Goal: Find specific fact: Find specific fact

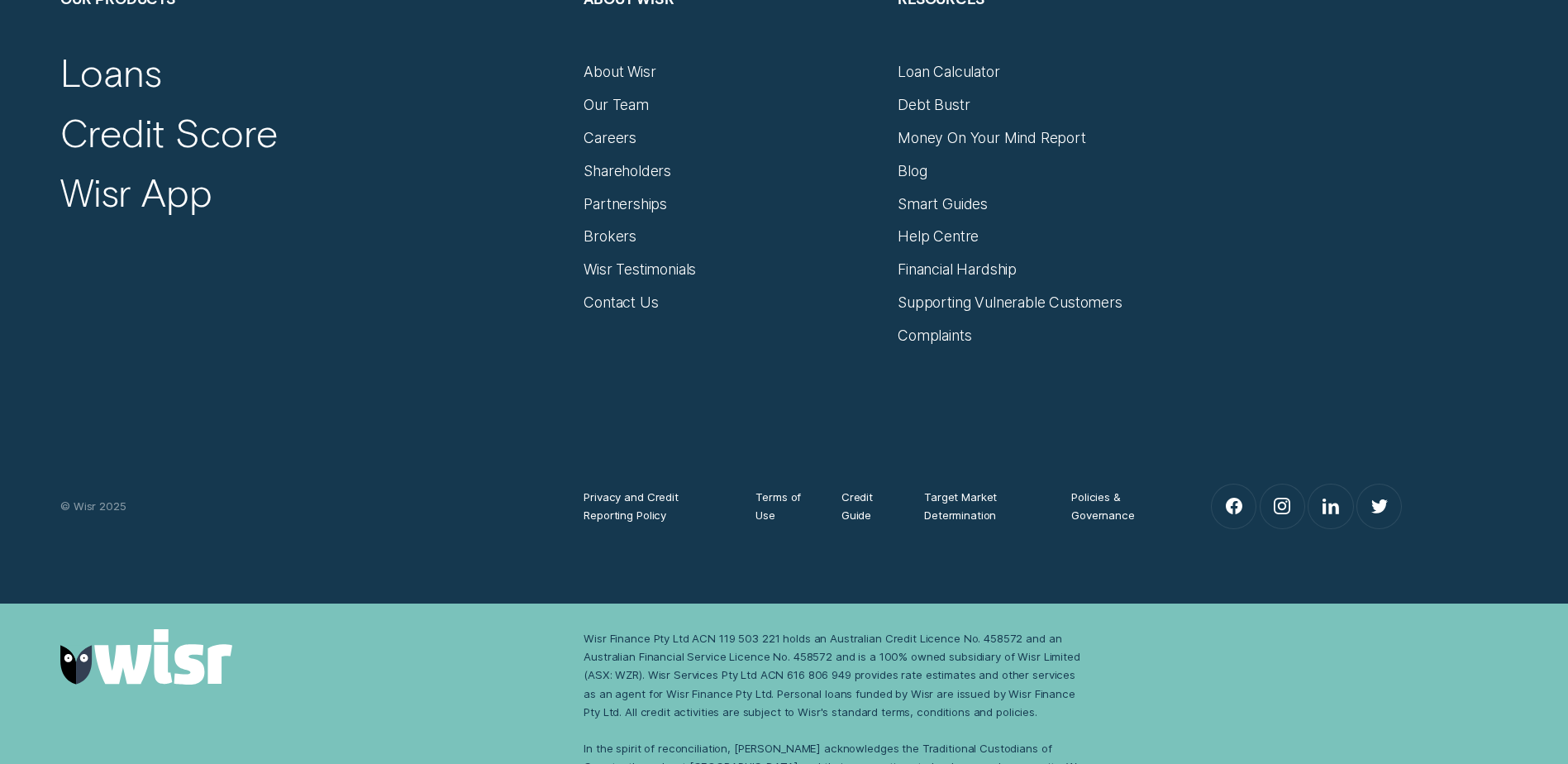
scroll to position [4376, 0]
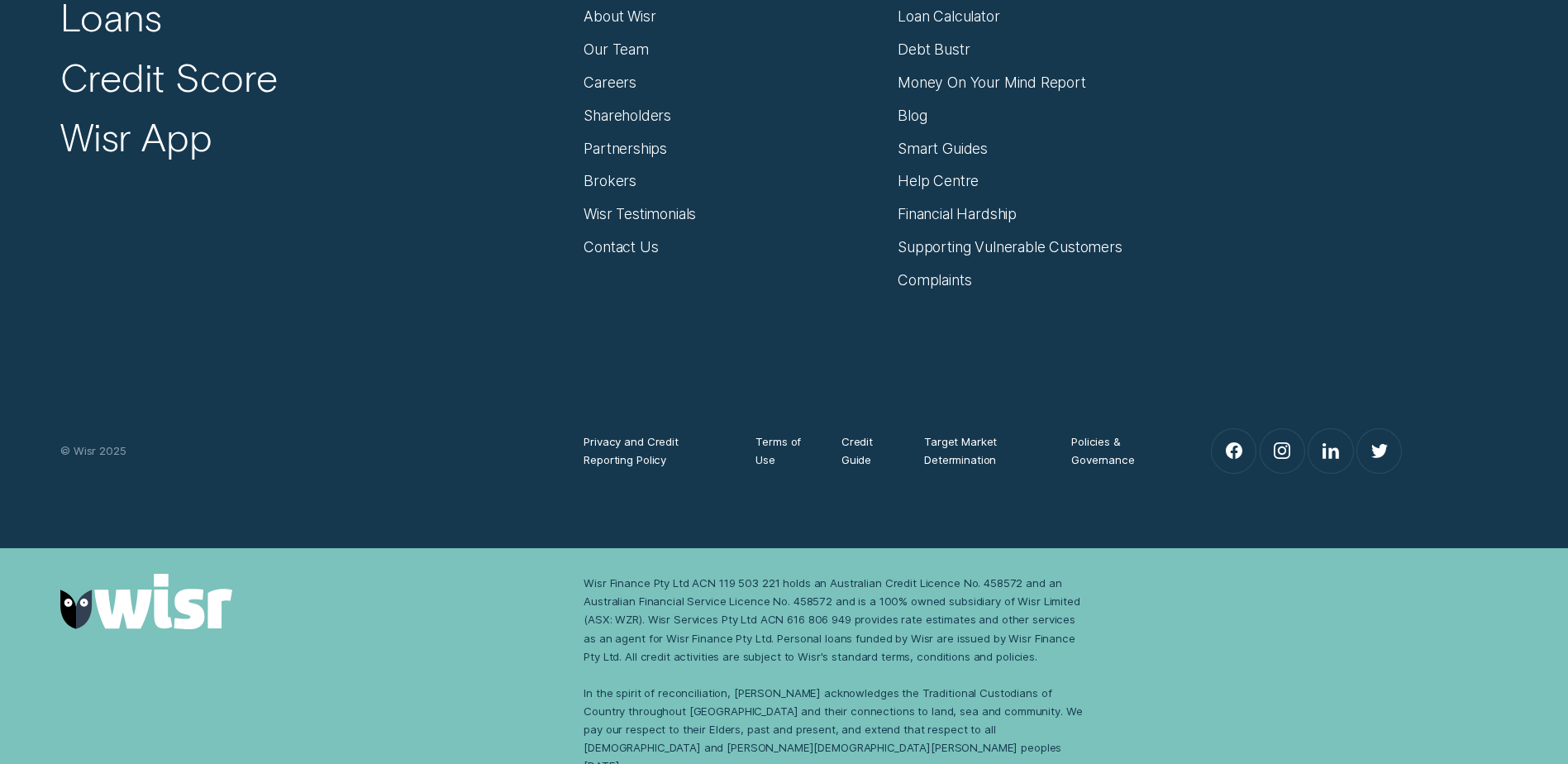
click at [687, 584] on div "Wisr Finance Pty Ltd ACN 119 503 221 holds an Australian Credit Licence No. 458…" at bounding box center [836, 673] width 505 height 201
drag, startPoint x: 687, startPoint y: 584, endPoint x: 593, endPoint y: 581, distance: 94.0
click at [593, 581] on div "Wisr Finance Pty Ltd ACN 119 503 221 holds an Australian Credit Licence No. 458…" at bounding box center [836, 673] width 505 height 201
copy div "Wisr Finance Pty Ltd"
drag, startPoint x: 1016, startPoint y: 581, endPoint x: 866, endPoint y: 579, distance: 150.0
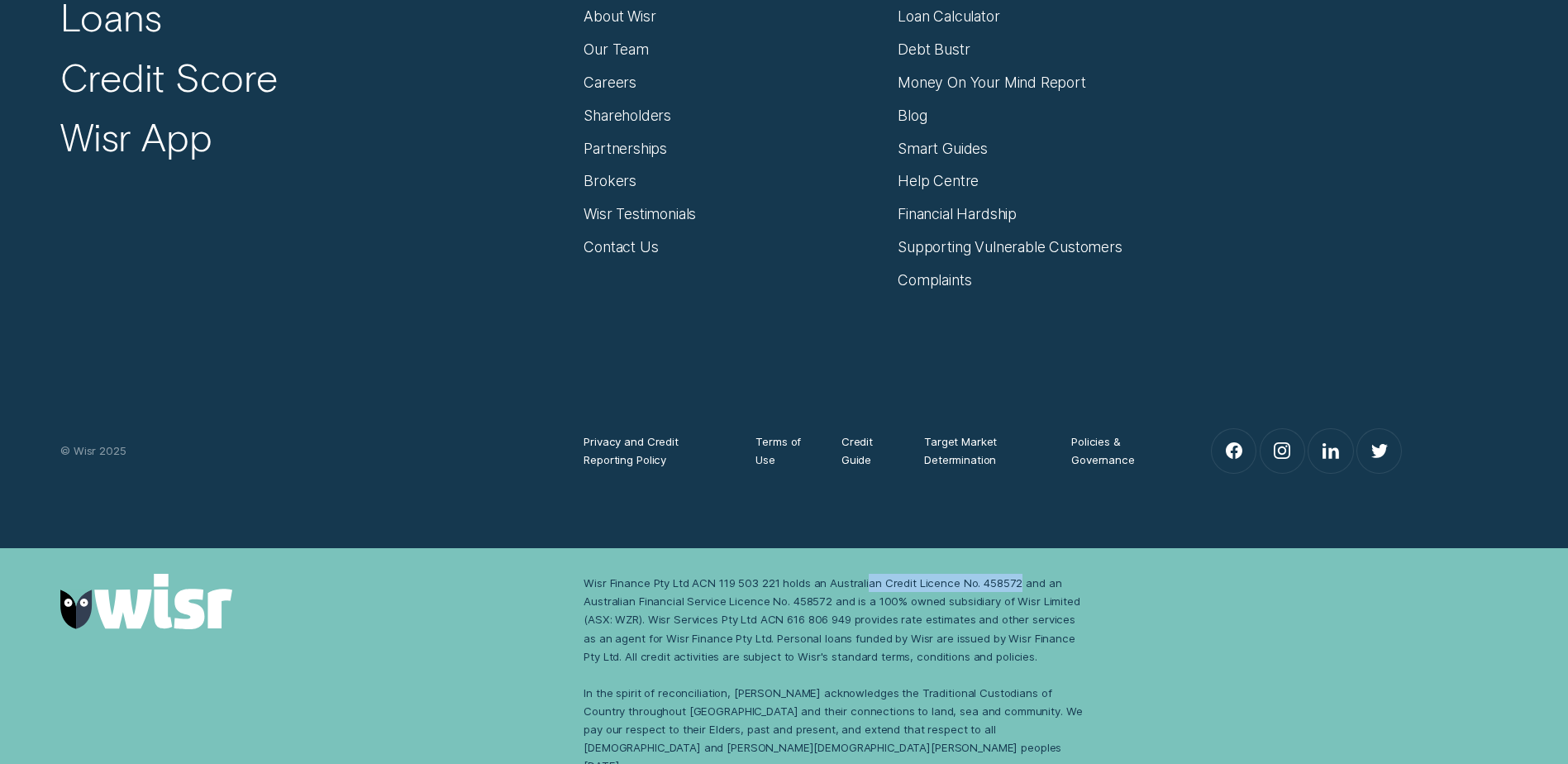
click at [866, 579] on div "Wisr Finance Pty Ltd ACN 119 503 221 holds an Australian Credit Licence No. 458…" at bounding box center [836, 673] width 505 height 201
drag, startPoint x: 866, startPoint y: 579, endPoint x: 827, endPoint y: 579, distance: 39.0
click at [827, 579] on div "Wisr Finance Pty Ltd ACN 119 503 221 holds an Australian Credit Licence No. 458…" at bounding box center [836, 673] width 505 height 201
drag, startPoint x: 827, startPoint y: 579, endPoint x: 827, endPoint y: 597, distance: 18.0
click at [827, 597] on div "Wisr Finance Pty Ltd ACN 119 503 221 holds an Australian Credit Licence No. 458…" at bounding box center [836, 673] width 505 height 201
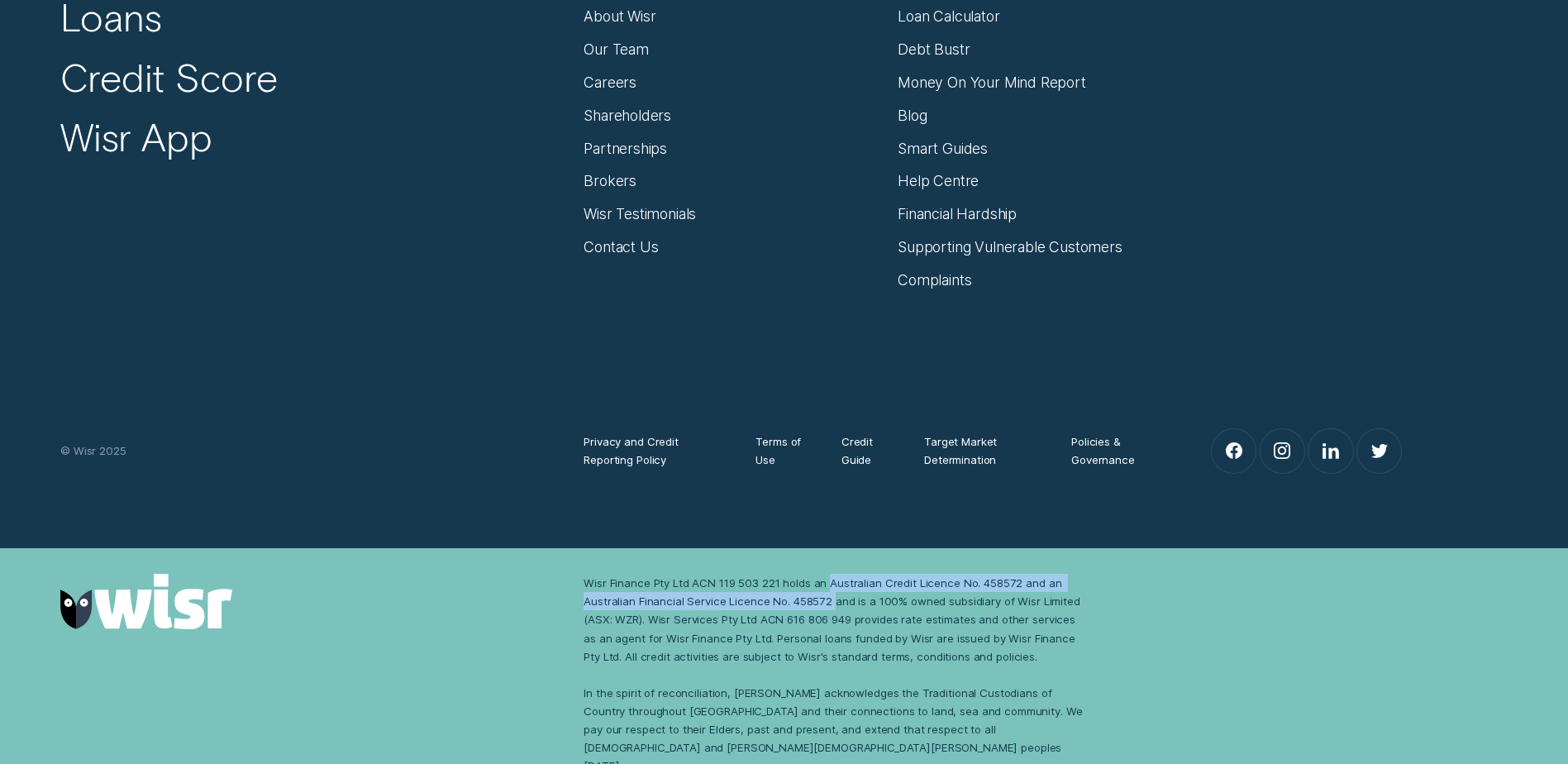
copy div "Australian Credit Licence No. 458572 and an Australian Financial Service Licenc…"
click at [757, 648] on div "Wisr Finance Pty Ltd ACN 119 503 221 holds an Australian Credit Licence No. 458…" at bounding box center [836, 673] width 505 height 201
drag, startPoint x: 774, startPoint y: 579, endPoint x: 765, endPoint y: 580, distance: 9.1
click at [765, 580] on div "Wisr Finance Pty Ltd ACN 119 503 221 holds an Australian Credit Licence No. 458…" at bounding box center [836, 673] width 505 height 201
drag, startPoint x: 828, startPoint y: 603, endPoint x: 575, endPoint y: 580, distance: 254.0
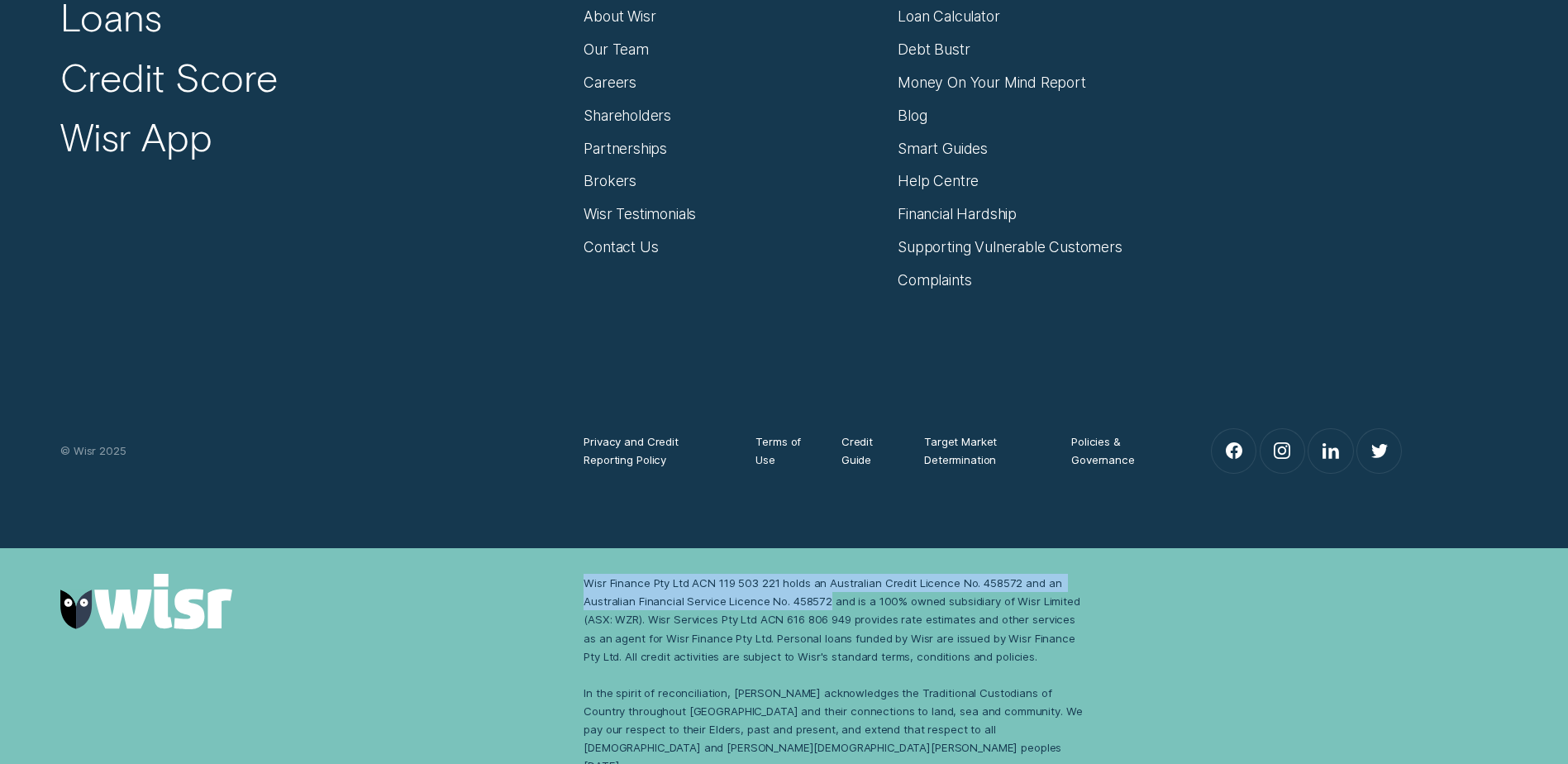
click at [575, 580] on div "Wisr Finance Pty Ltd ACN 119 503 221 holds an Australian Credit Licence No. 458…" at bounding box center [836, 673] width 524 height 201
copy div "Wisr Finance Pty Ltd ACN 119 503 221 holds an Australian Credit Licence No. 458…"
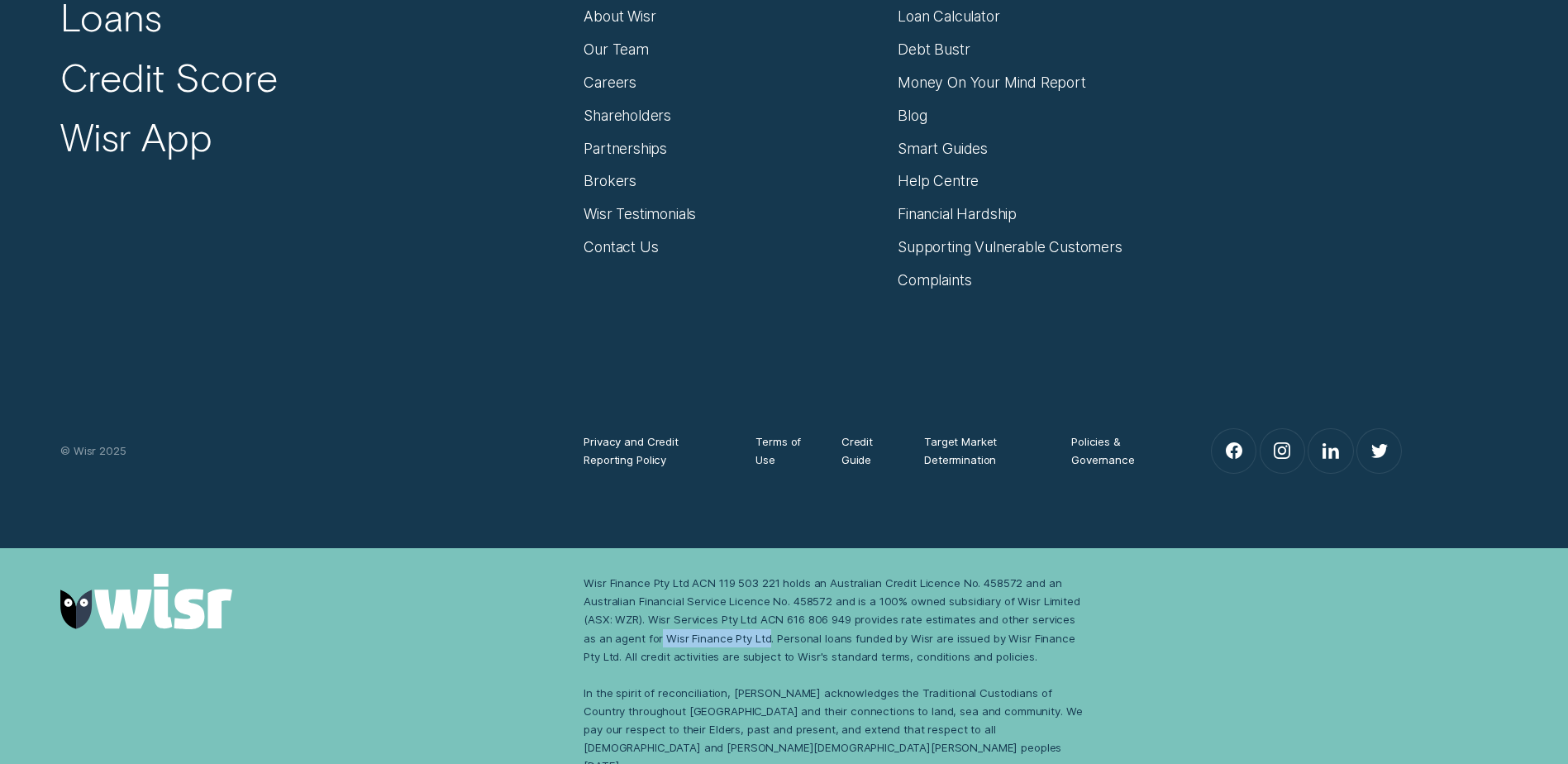
drag, startPoint x: 750, startPoint y: 637, endPoint x: 647, endPoint y: 635, distance: 103.0
click at [647, 635] on div "Wisr Finance Pty Ltd ACN 119 503 221 holds an Australian Credit Licence No. 458…" at bounding box center [836, 673] width 505 height 201
copy div "Wisr Finance Pty Ltd"
